Goal: Navigation & Orientation: Find specific page/section

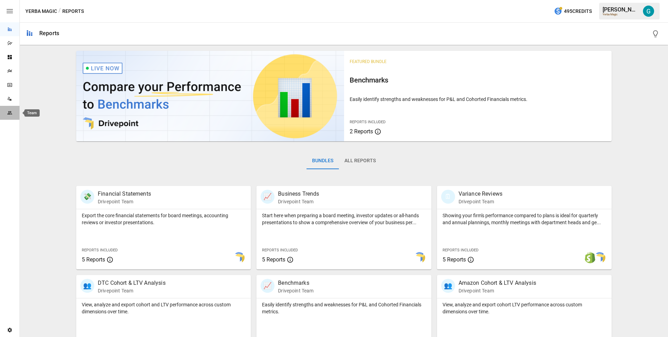
click at [11, 112] on icon "Team" at bounding box center [9, 112] width 5 height 3
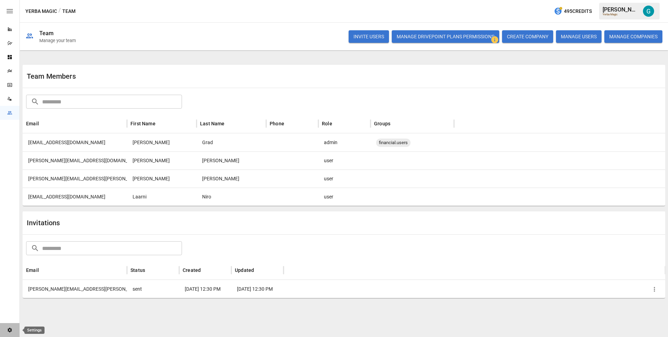
click at [6, 331] on div "Settings" at bounding box center [9, 330] width 19 height 6
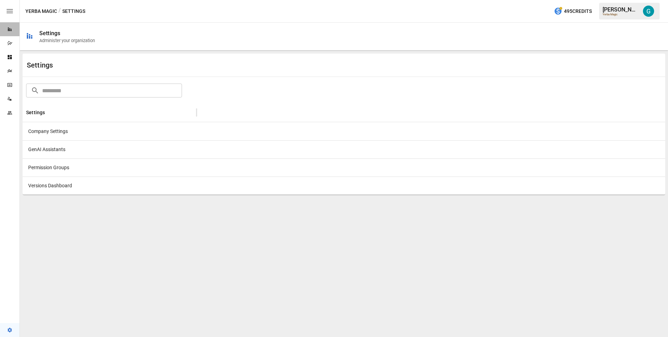
click at [6, 33] on div "Reports" at bounding box center [9, 29] width 19 height 14
